Goal: Obtain resource: Obtain resource

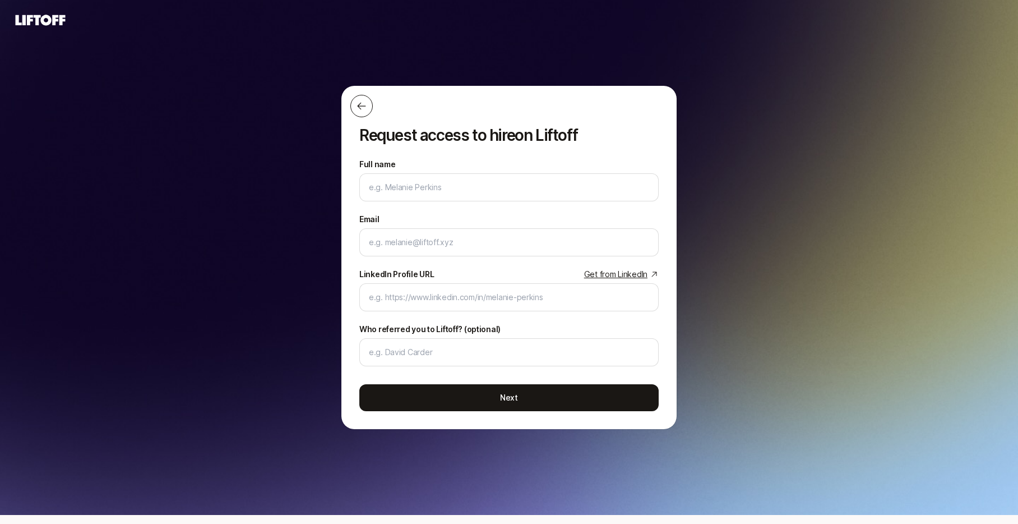
click at [368, 105] on button at bounding box center [361, 106] width 22 height 22
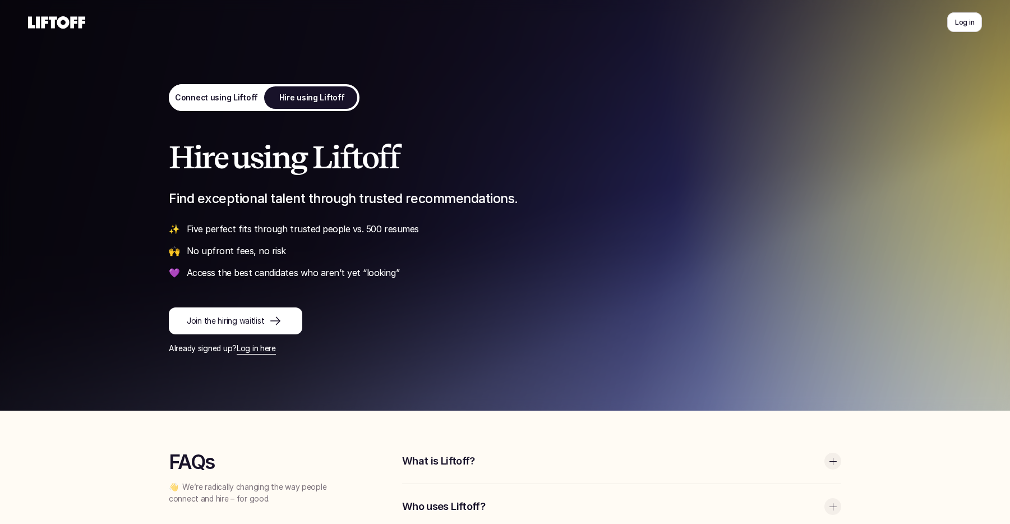
click at [62, 17] on use at bounding box center [56, 22] width 57 height 12
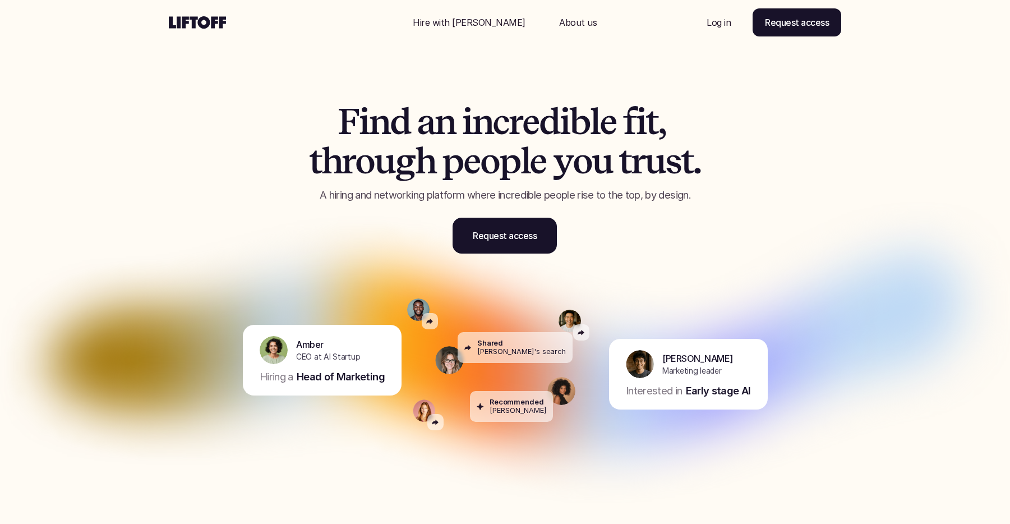
click at [559, 20] on p "About us" at bounding box center [578, 22] width 38 height 13
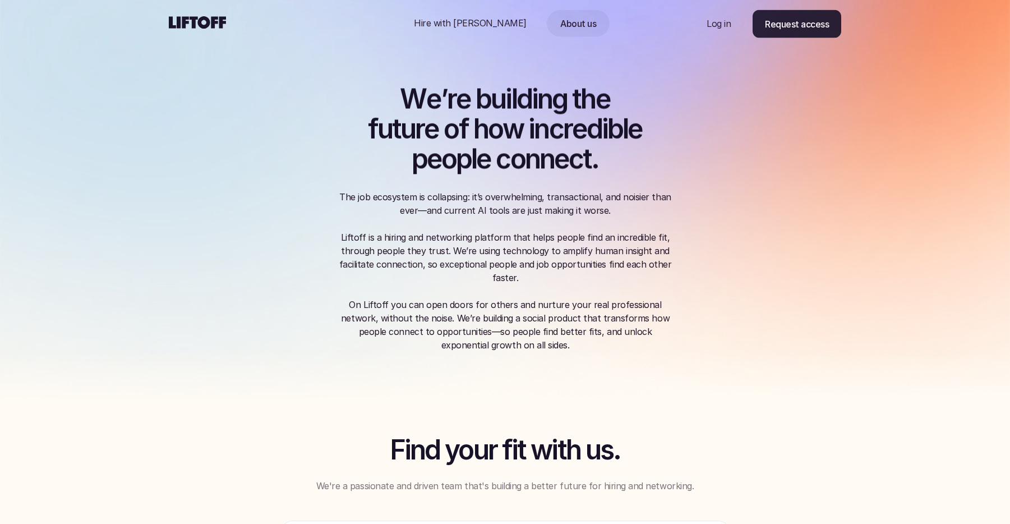
click at [471, 25] on p "Hire with [PERSON_NAME]" at bounding box center [470, 22] width 113 height 13
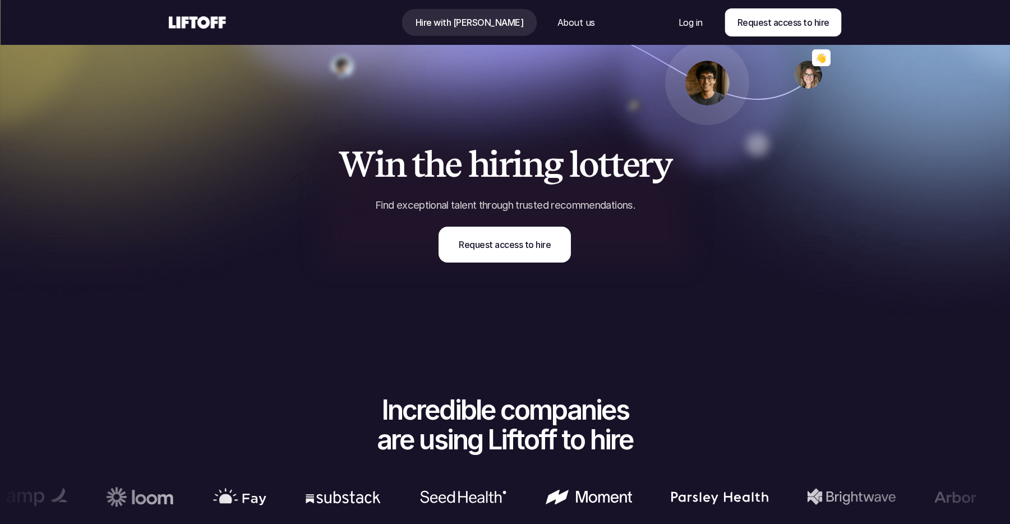
scroll to position [158, 0]
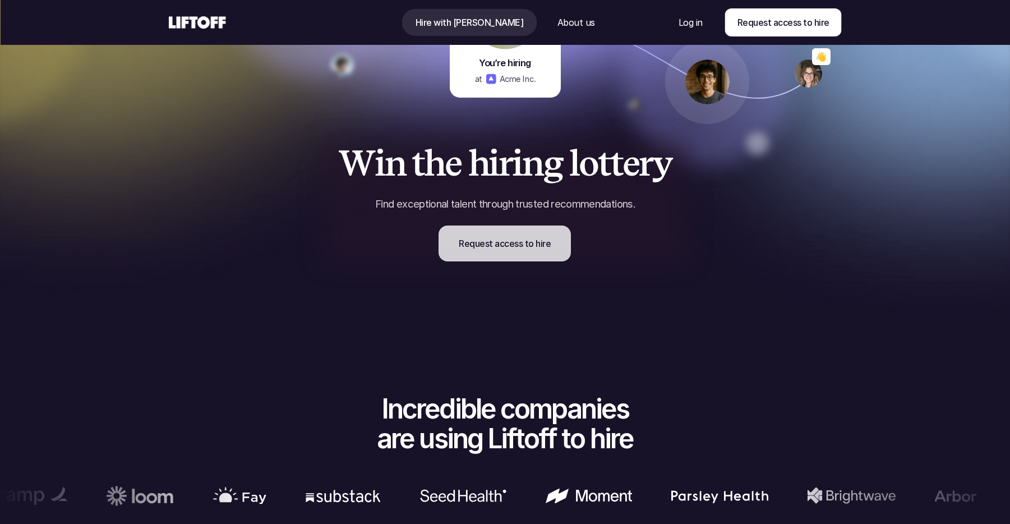
click at [496, 247] on p "Request access to hire" at bounding box center [505, 243] width 92 height 13
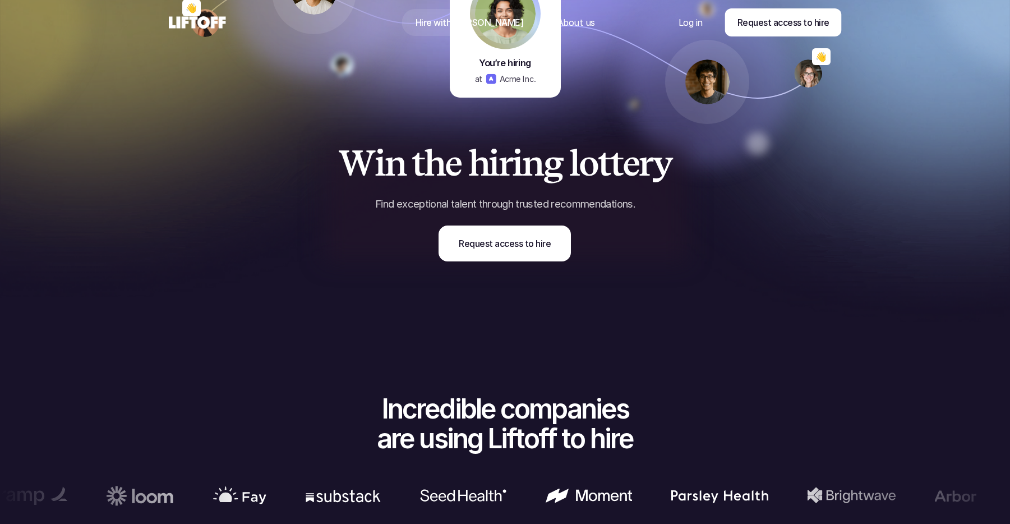
click at [563, 25] on p "About us" at bounding box center [576, 22] width 38 height 13
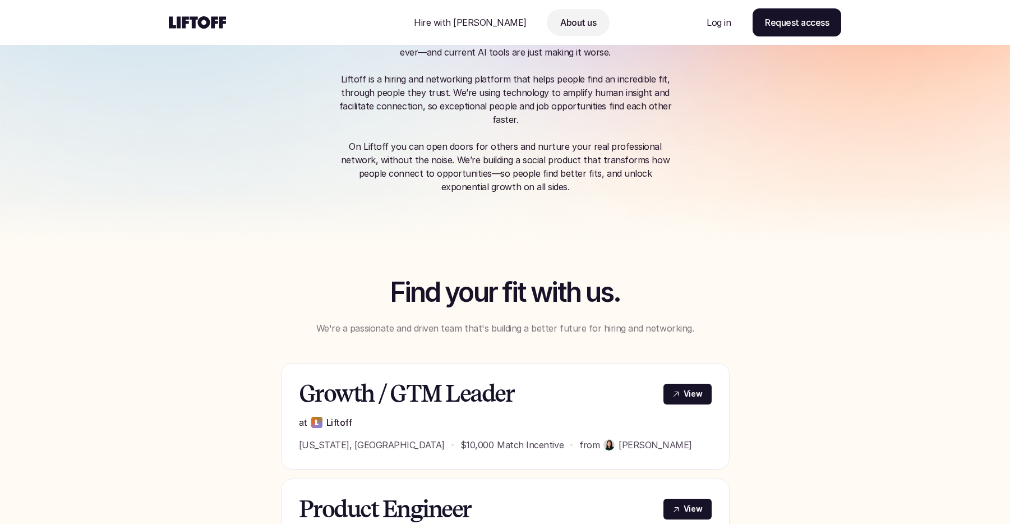
click at [457, 25] on p "Hire with [PERSON_NAME]" at bounding box center [470, 22] width 113 height 13
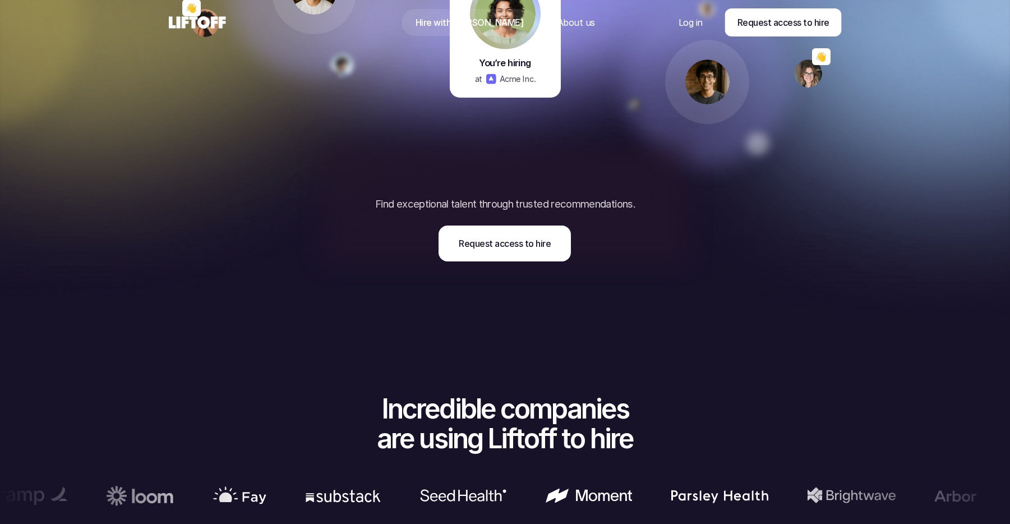
click at [206, 28] on use at bounding box center [197, 22] width 57 height 12
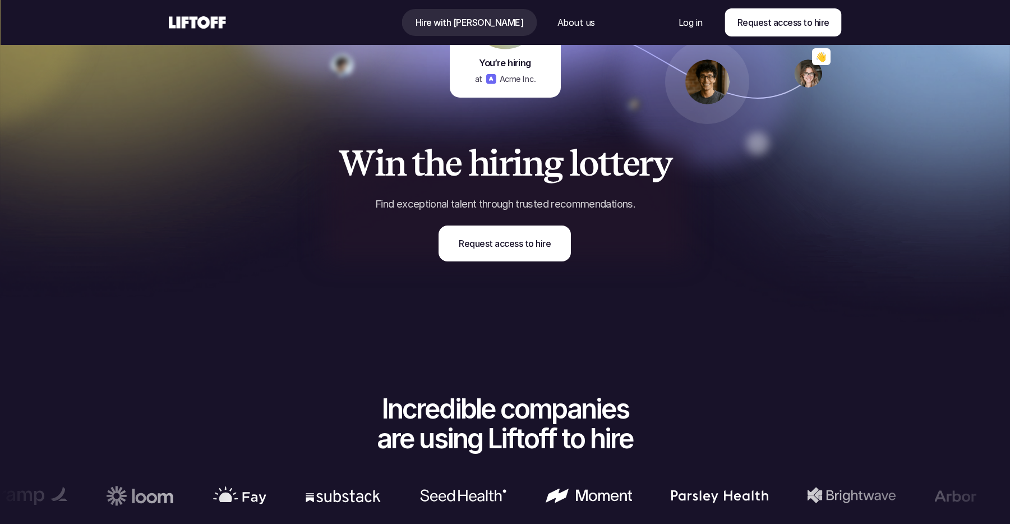
drag, startPoint x: 490, startPoint y: 221, endPoint x: 327, endPoint y: 192, distance: 165.7
drag, startPoint x: 380, startPoint y: 200, endPoint x: 325, endPoint y: 193, distance: 55.9
drag, startPoint x: 424, startPoint y: 208, endPoint x: 347, endPoint y: 200, distance: 77.8
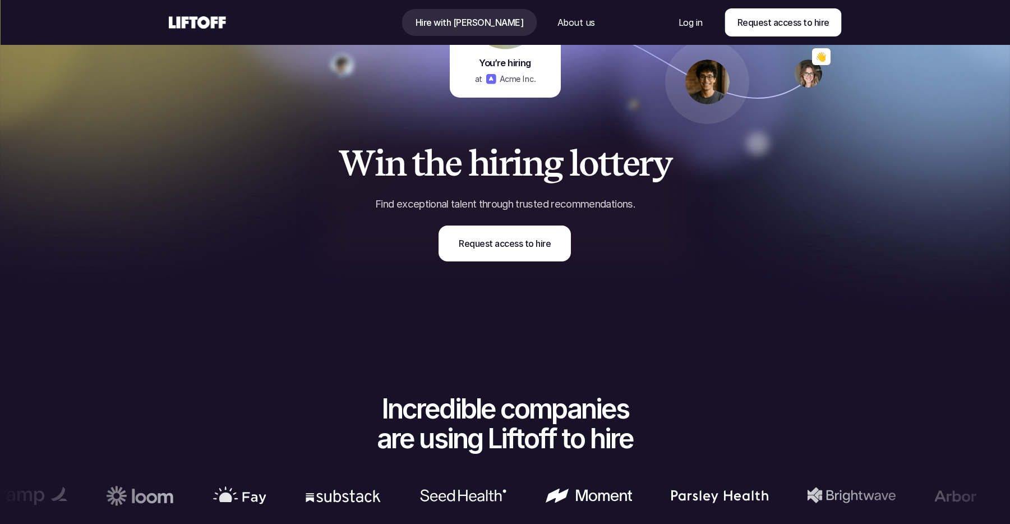
drag, startPoint x: 376, startPoint y: 205, endPoint x: 312, endPoint y: 198, distance: 64.3
drag, startPoint x: 456, startPoint y: 202, endPoint x: 353, endPoint y: 192, distance: 103.6
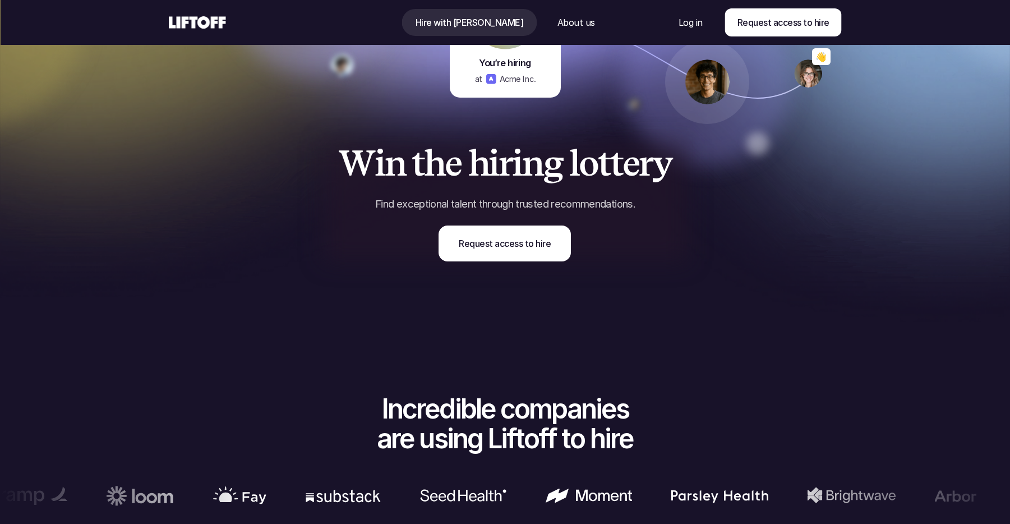
drag, startPoint x: 349, startPoint y: 188, endPoint x: 497, endPoint y: 192, distance: 148.0
drag, startPoint x: 422, startPoint y: 179, endPoint x: 602, endPoint y: 177, distance: 180.0
drag, startPoint x: 318, startPoint y: 195, endPoint x: 443, endPoint y: 196, distance: 125.0
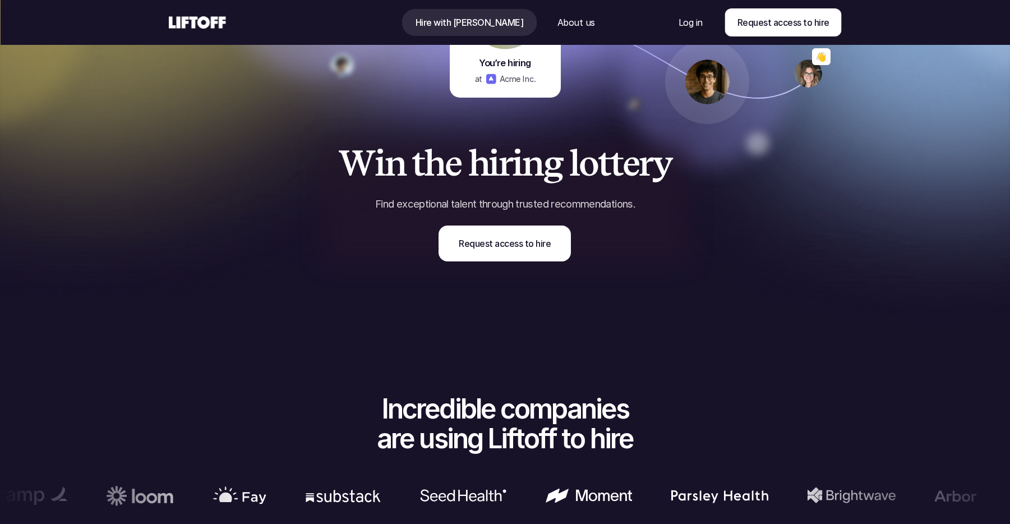
drag, startPoint x: 408, startPoint y: 199, endPoint x: 553, endPoint y: 193, distance: 145.3
drag, startPoint x: 375, startPoint y: 189, endPoint x: 536, endPoint y: 186, distance: 161.5
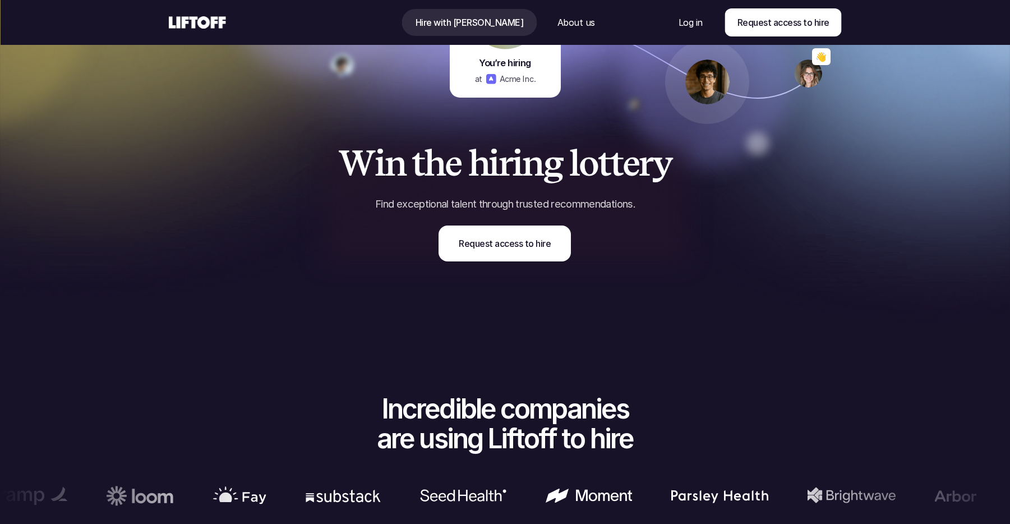
drag, startPoint x: 271, startPoint y: 183, endPoint x: 452, endPoint y: 184, distance: 181.1
drag, startPoint x: 163, startPoint y: 158, endPoint x: 331, endPoint y: 163, distance: 167.7
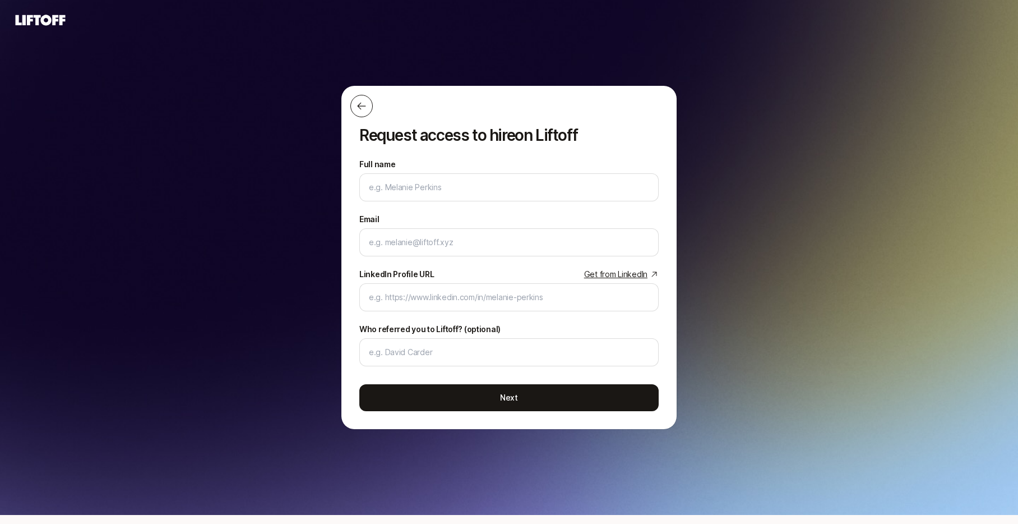
click at [367, 101] on icon at bounding box center [361, 105] width 11 height 11
